Goal: Task Accomplishment & Management: Understand process/instructions

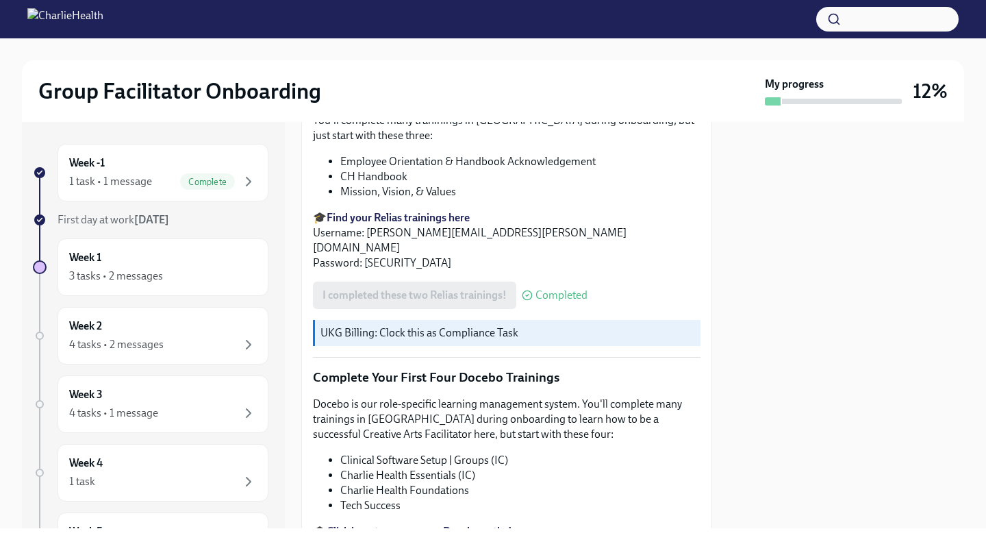
scroll to position [1738, 0]
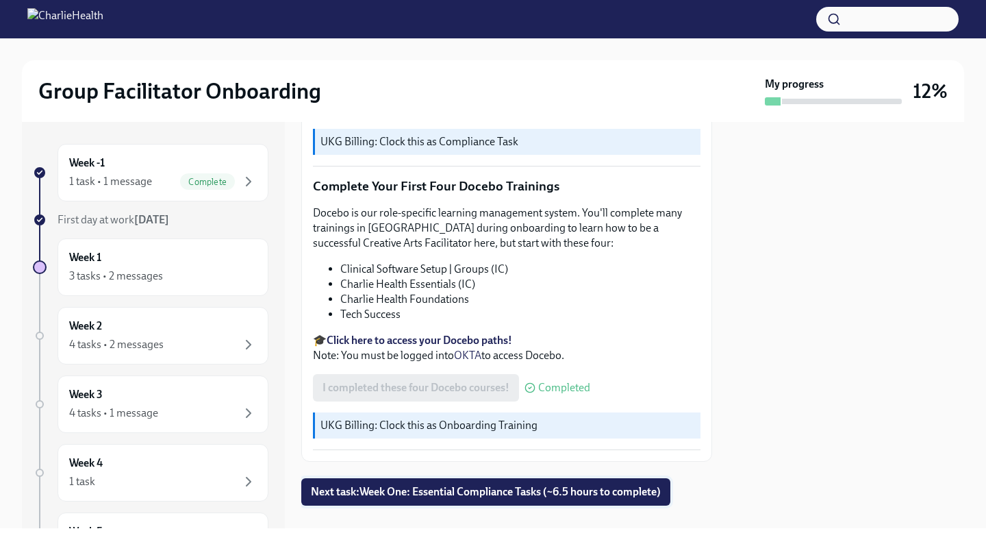
click at [503, 485] on span "Next task : Week One: Essential Compliance Tasks (~6.5 hours to complete)" at bounding box center [486, 492] width 350 height 14
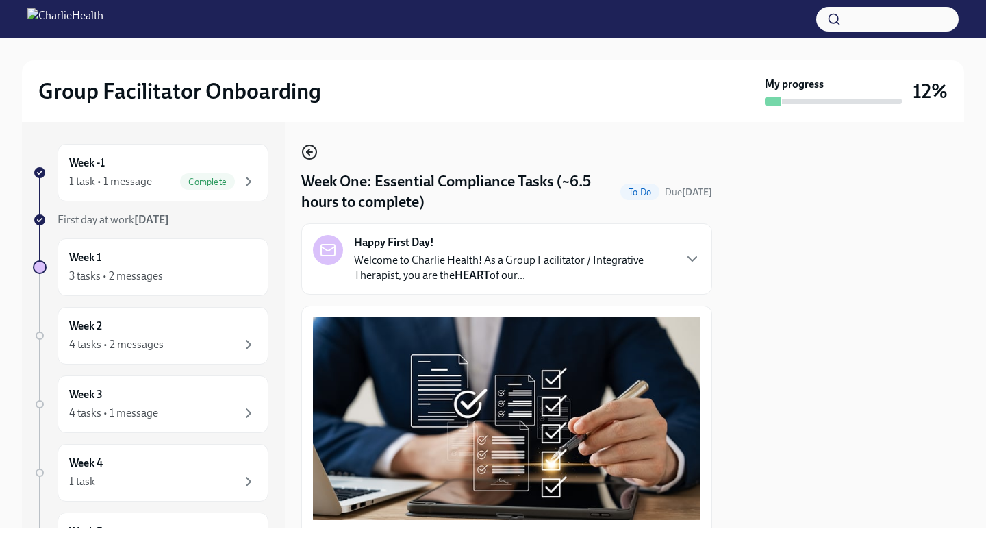
click at [316, 154] on circle "button" at bounding box center [310, 152] width 14 height 14
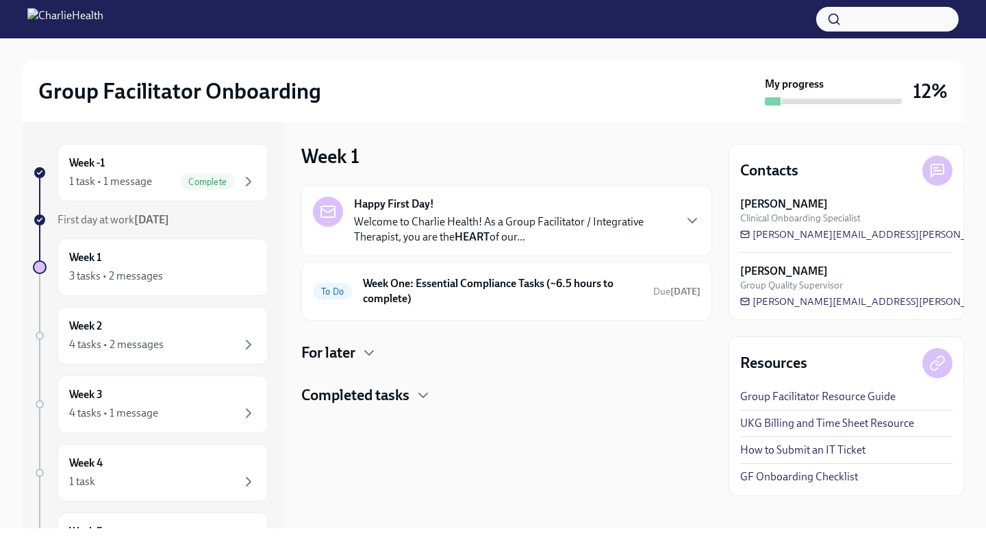
click at [405, 382] on div "Happy First Day! Welcome to Charlie Health! As a Group Facilitator / Integrativ…" at bounding box center [506, 295] width 411 height 220
click at [408, 398] on h4 "Completed tasks" at bounding box center [355, 395] width 108 height 21
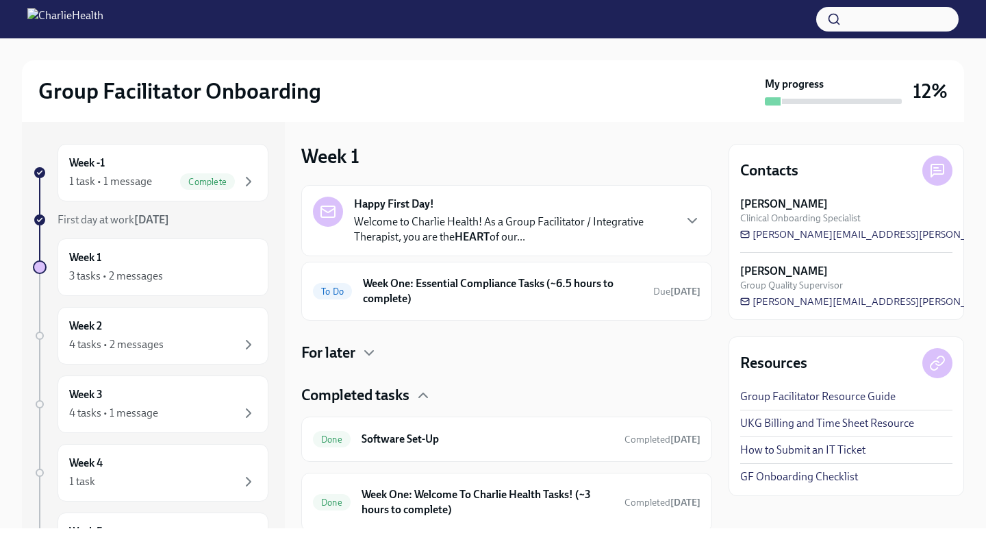
scroll to position [47, 0]
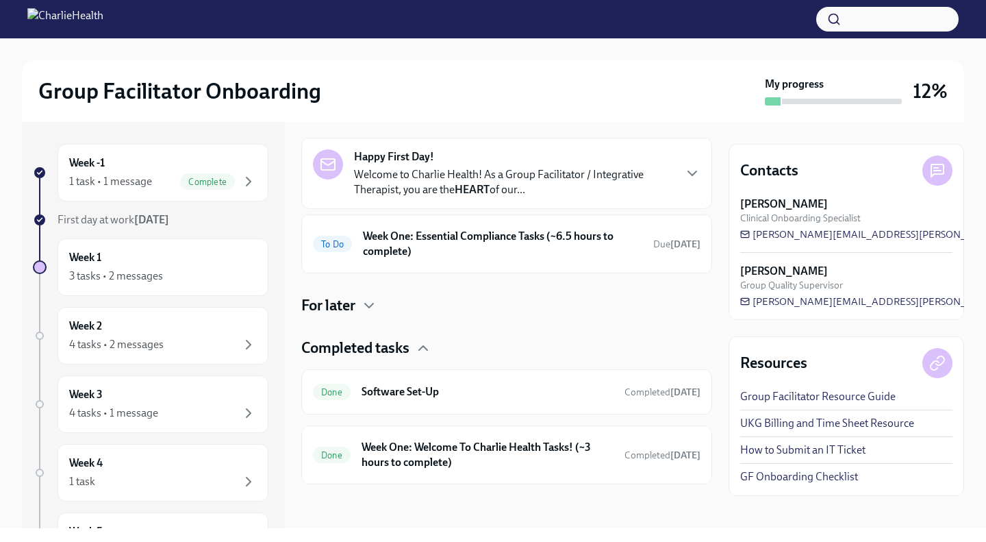
click at [411, 357] on div "Completed tasks" at bounding box center [506, 348] width 411 height 21
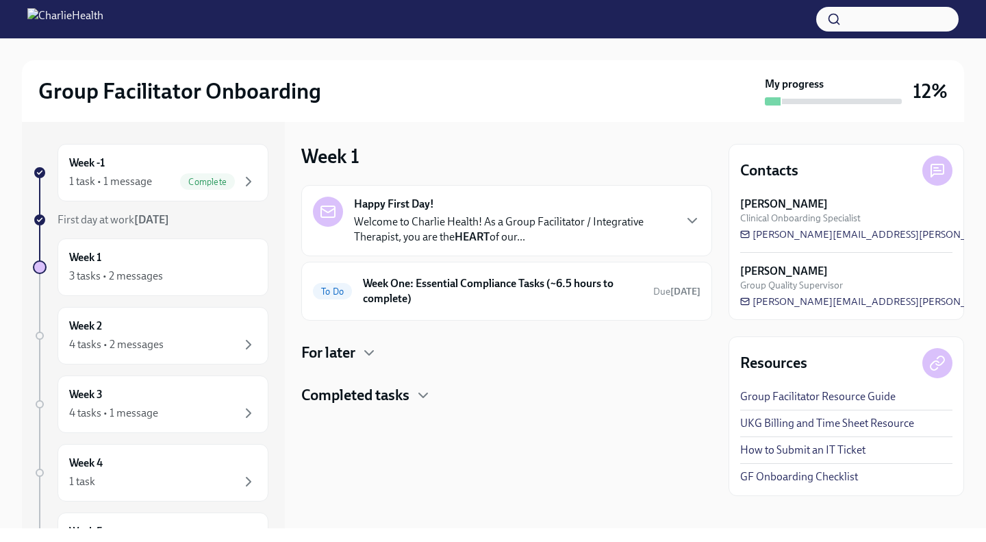
scroll to position [0, 0]
click at [423, 299] on h6 "Week One: Essential Compliance Tasks (~6.5 hours to complete)" at bounding box center [502, 291] width 279 height 30
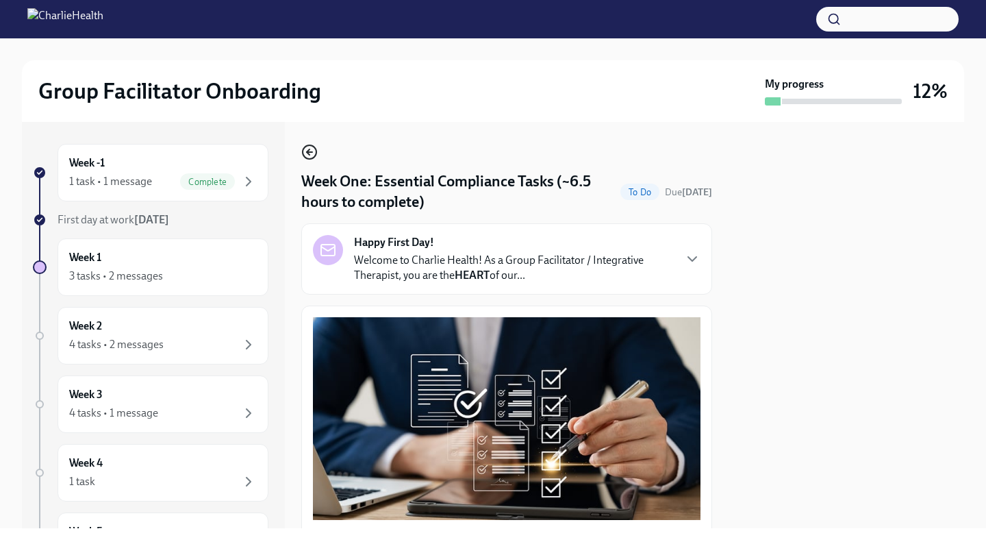
click at [312, 155] on icon "button" at bounding box center [309, 152] width 16 height 16
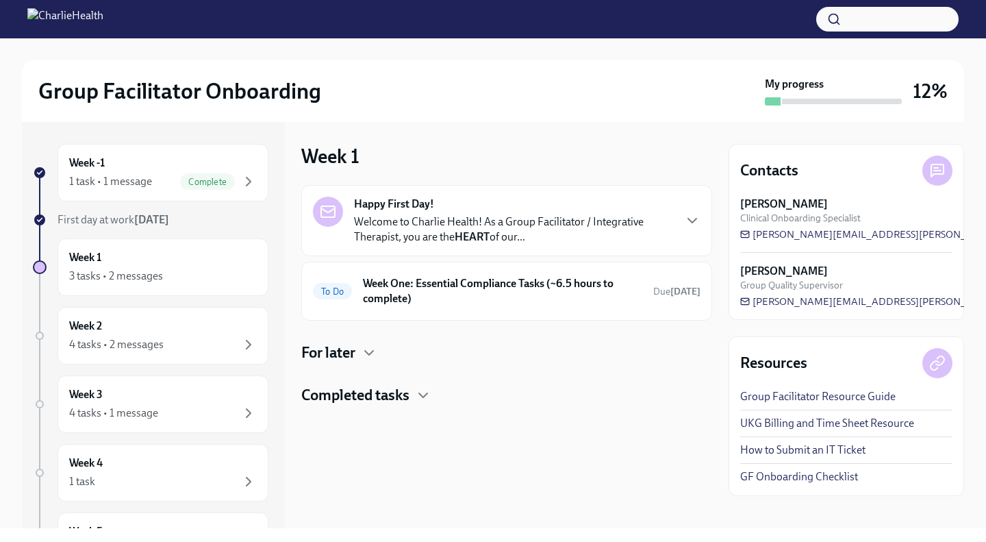
click at [445, 238] on p "Welcome to Charlie Health! As a Group Facilitator / Integrative Therapist, you …" at bounding box center [513, 229] width 319 height 30
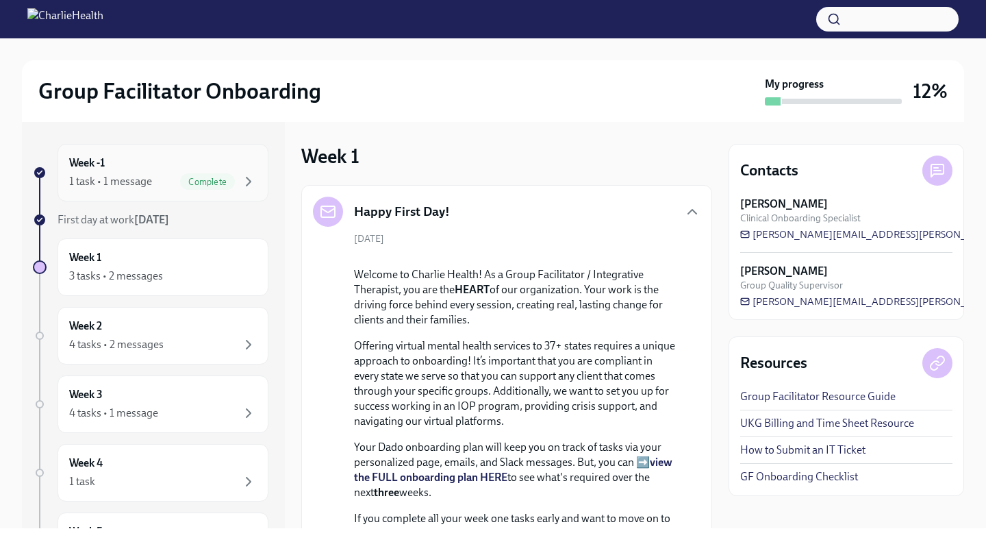
click at [180, 183] on span "Complete" at bounding box center [207, 182] width 55 height 10
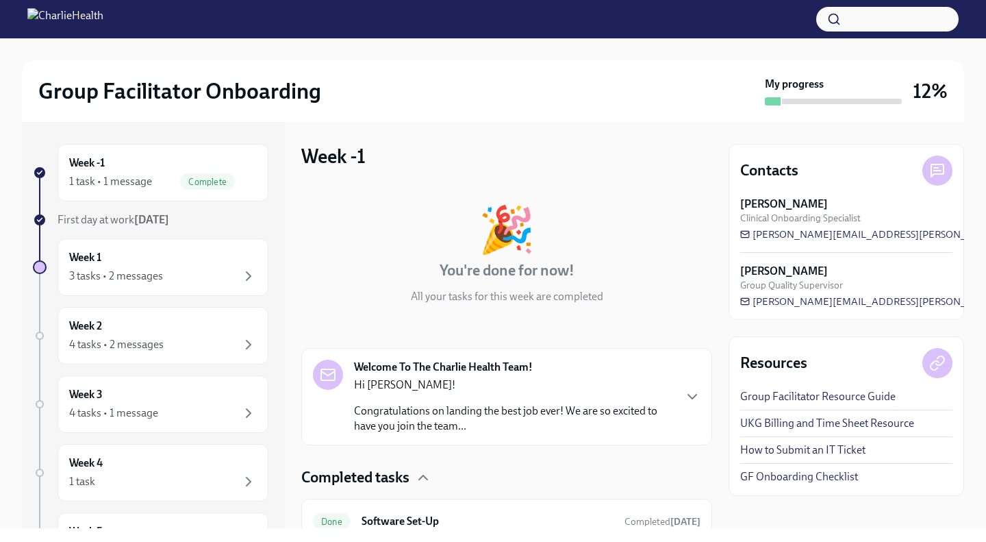
click at [639, 387] on p "Hi [PERSON_NAME]!" at bounding box center [513, 384] width 319 height 15
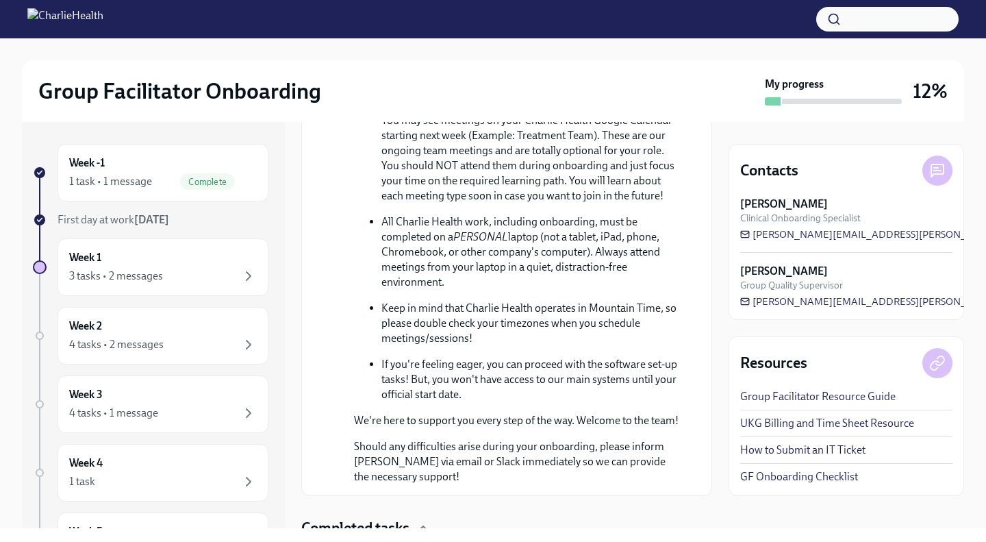
scroll to position [867, 0]
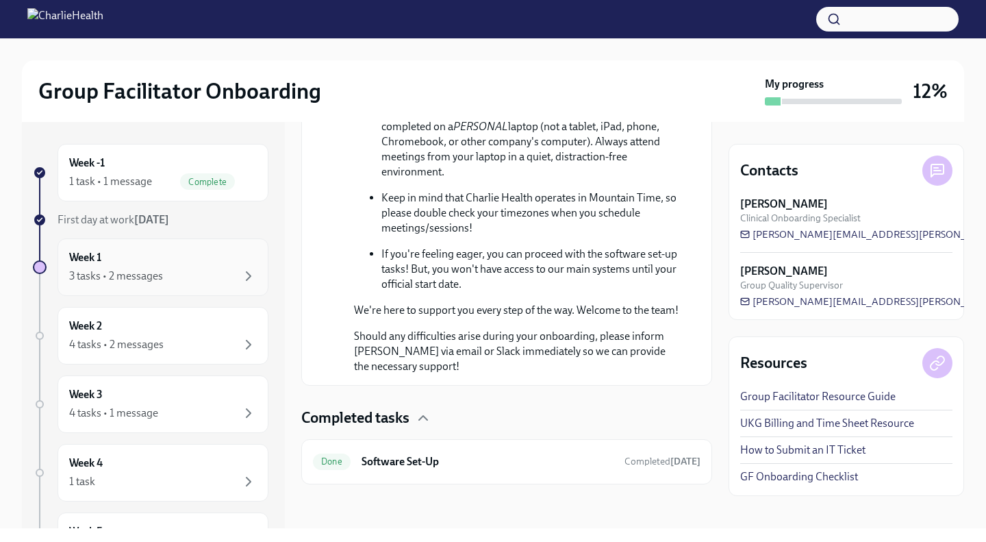
click at [159, 282] on div "3 tasks • 2 messages" at bounding box center [116, 275] width 94 height 15
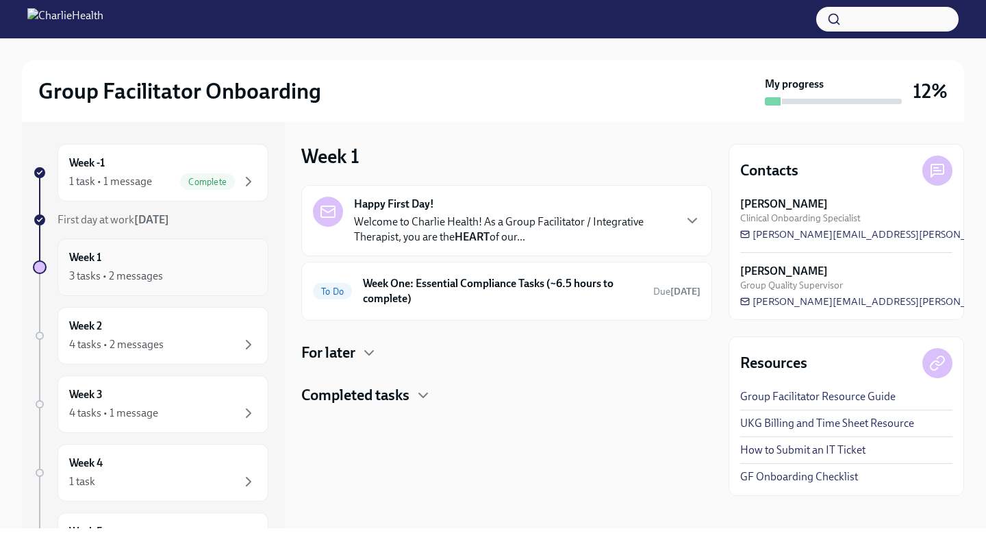
click at [148, 273] on div "3 tasks • 2 messages" at bounding box center [116, 275] width 94 height 15
